Goal: Information Seeking & Learning: Learn about a topic

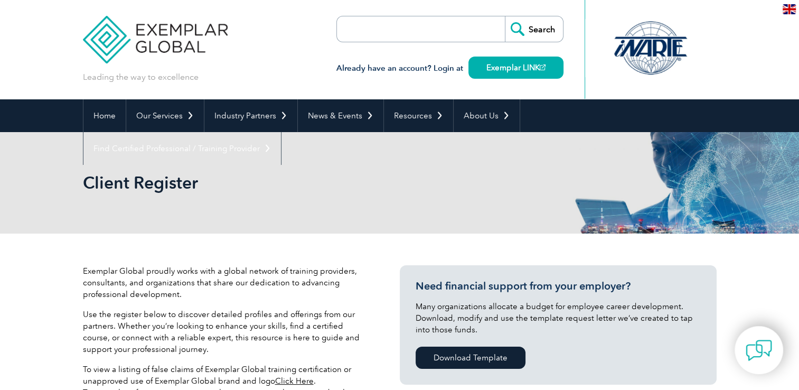
click at [428, 29] on input "search" at bounding box center [397, 28] width 111 height 25
type input "tnv"
click at [505, 16] on input "Search" at bounding box center [534, 28] width 58 height 25
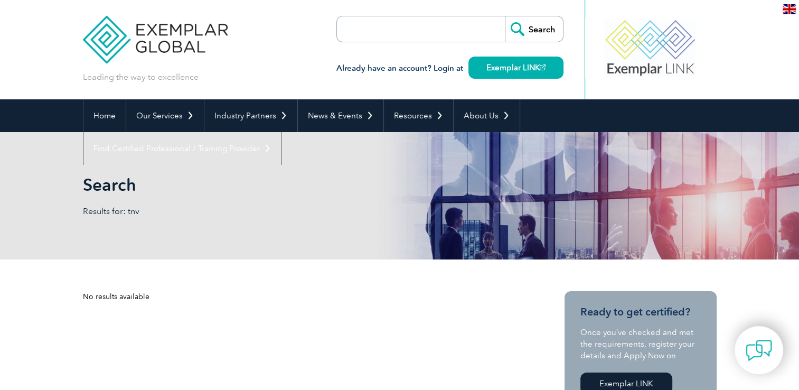
click at [420, 24] on input "search" at bounding box center [397, 28] width 111 height 25
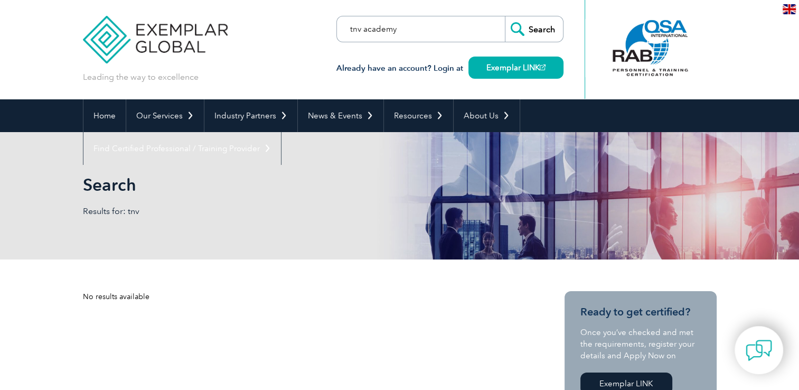
type input "tnv academy"
click at [505, 16] on input "Search" at bounding box center [534, 28] width 58 height 25
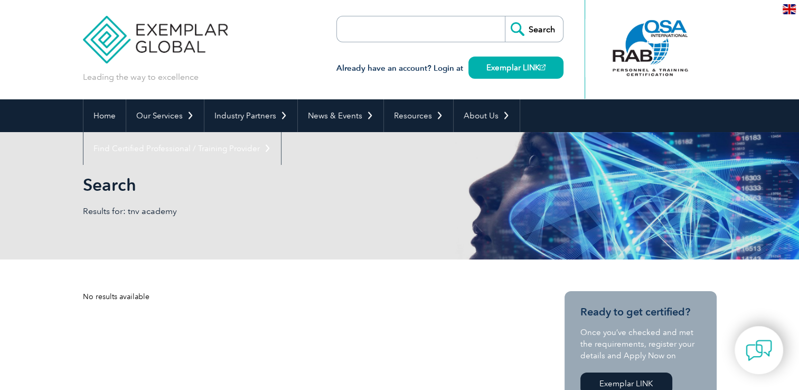
click at [729, 24] on header "Leading the way to excellence Search" at bounding box center [399, 49] width 799 height 99
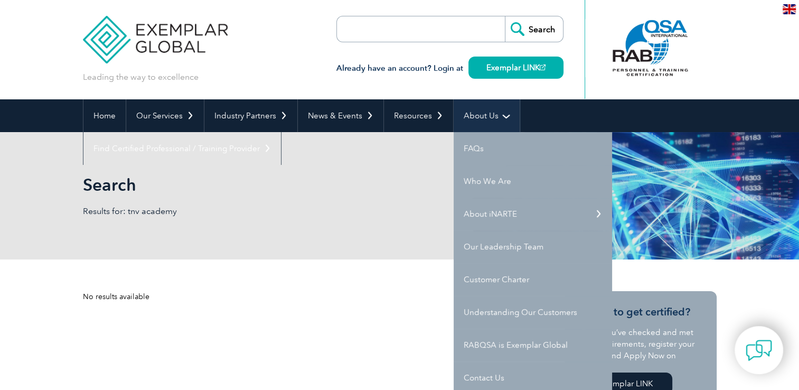
click at [471, 114] on link "About Us" at bounding box center [487, 115] width 66 height 33
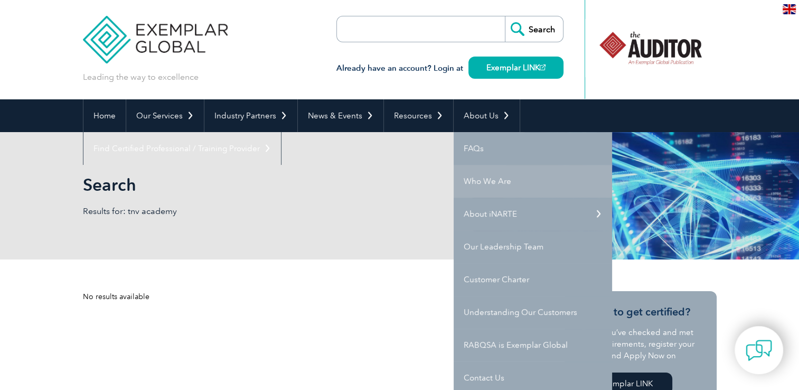
click at [480, 187] on link "Who We Are" at bounding box center [533, 181] width 158 height 33
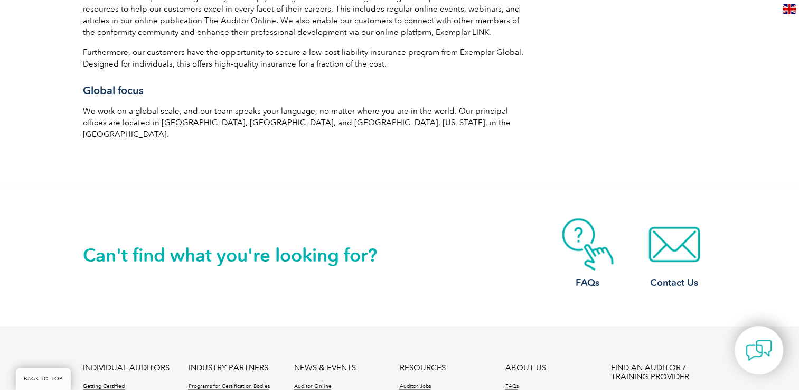
scroll to position [1826, 0]
